Goal: Information Seeking & Learning: Find specific fact

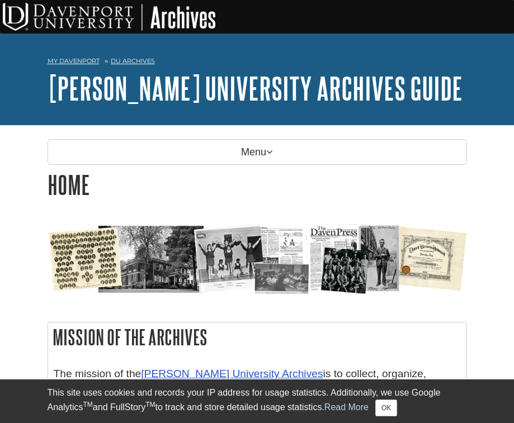
scroll to position [226, 0]
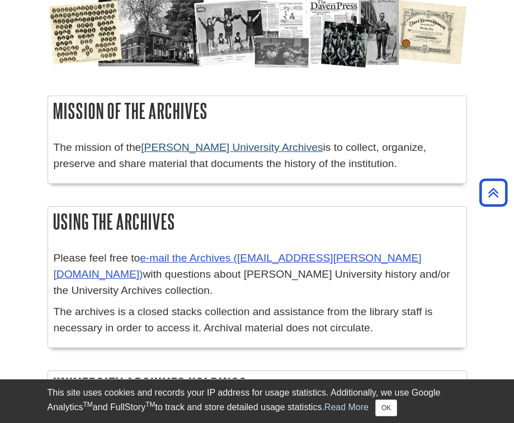
click at [240, 151] on link "Davenport University Archives" at bounding box center [232, 147] width 182 height 12
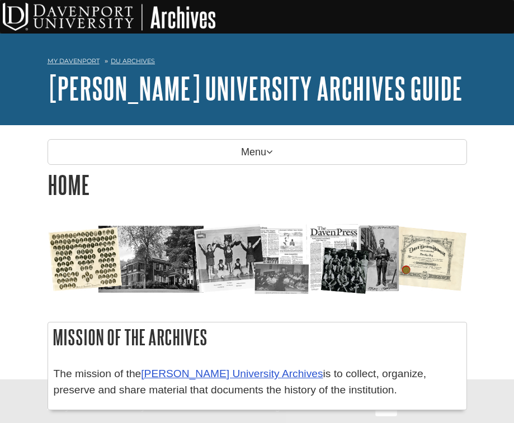
scroll to position [226, 0]
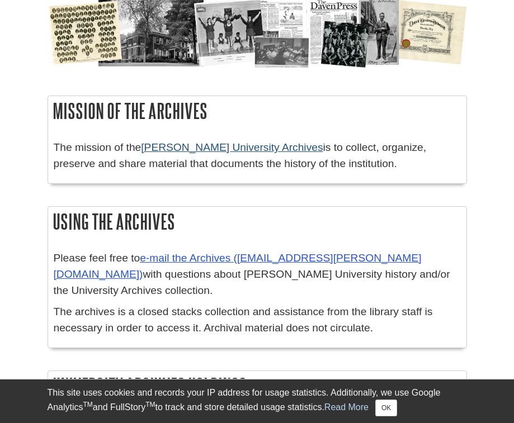
click at [223, 149] on link "Davenport University Archives" at bounding box center [232, 147] width 182 height 12
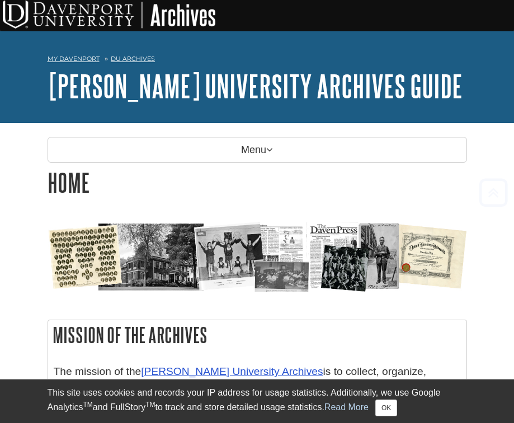
scroll to position [102, 0]
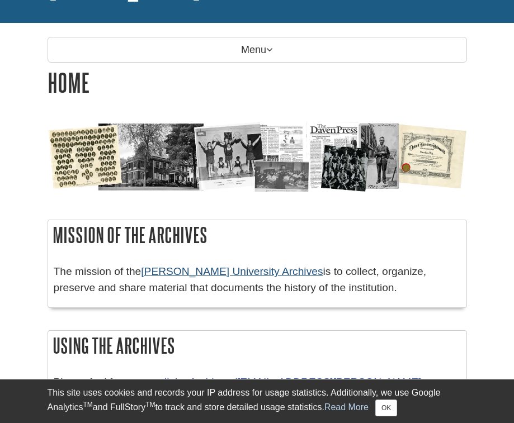
click at [207, 273] on link "[PERSON_NAME] University Archives" at bounding box center [232, 272] width 182 height 12
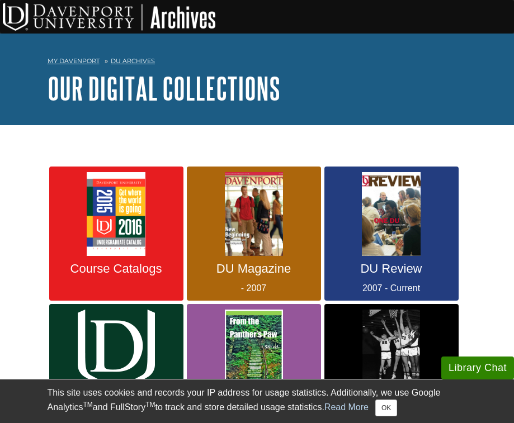
click at [114, 222] on img at bounding box center [116, 214] width 59 height 84
click at [130, 243] on img at bounding box center [116, 214] width 59 height 84
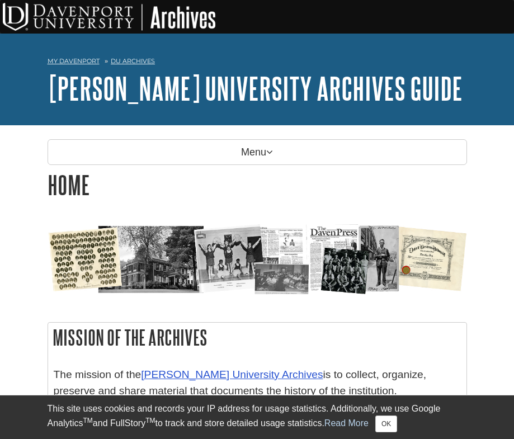
scroll to position [233, 0]
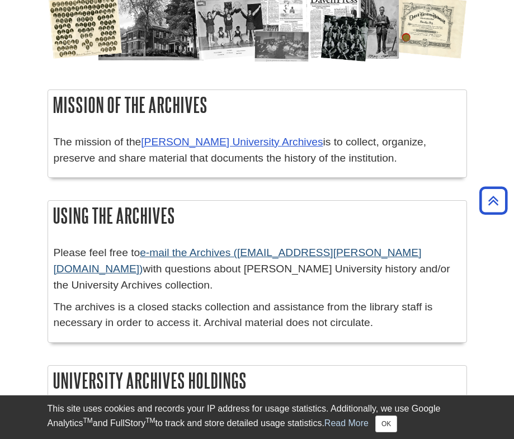
click at [227, 255] on link "e-mail the Archives (DUArchives@davenport.edu)" at bounding box center [238, 261] width 368 height 28
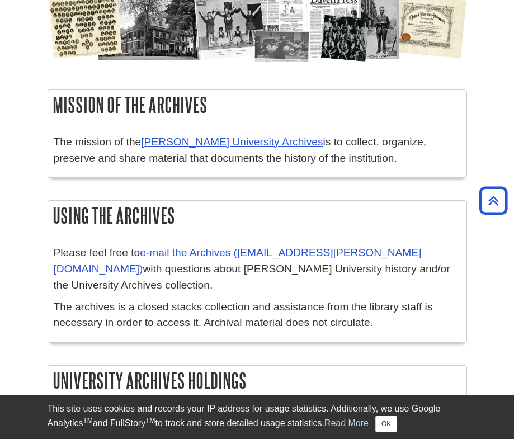
scroll to position [446, 0]
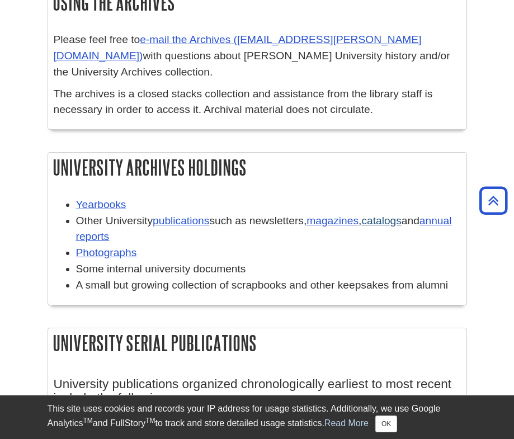
click at [400, 215] on link "catalogs" at bounding box center [381, 221] width 40 height 12
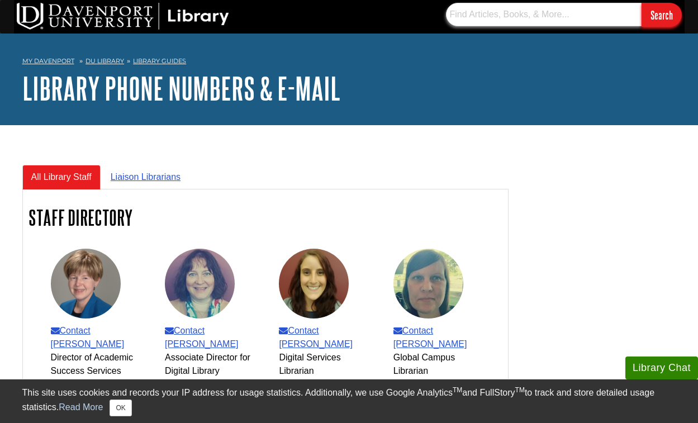
click at [484, 16] on input "text" at bounding box center [544, 14] width 196 height 23
type input "syllabus for 5acc 201"
click at [665, 19] on input "Search" at bounding box center [662, 15] width 40 height 24
